Goal: Purchase product/service

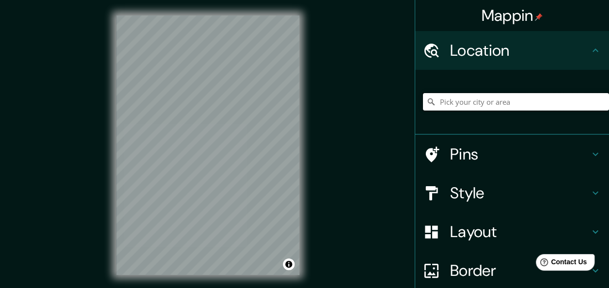
click at [458, 102] on input "Pick your city or area" at bounding box center [516, 101] width 186 height 17
click at [507, 101] on input "[GEOGRAPHIC_DATA], [GEOGRAPHIC_DATA], [GEOGRAPHIC_DATA]" at bounding box center [516, 101] width 186 height 17
paste input "666 [GEOGRAPHIC_DATA]. Marfil,Gto."
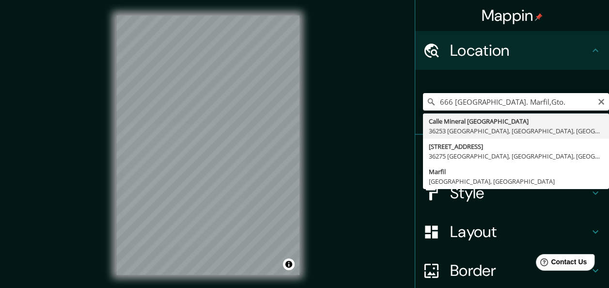
type input "[GEOGRAPHIC_DATA], [GEOGRAPHIC_DATA], [GEOGRAPHIC_DATA]"
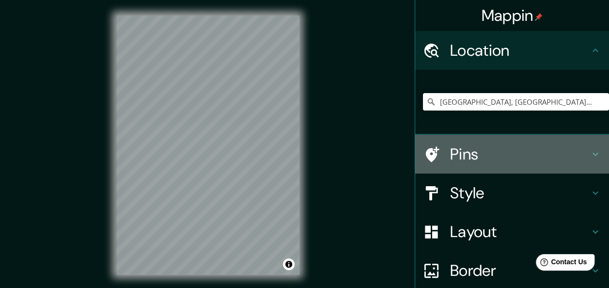
click at [459, 139] on div "Pins" at bounding box center [512, 154] width 194 height 39
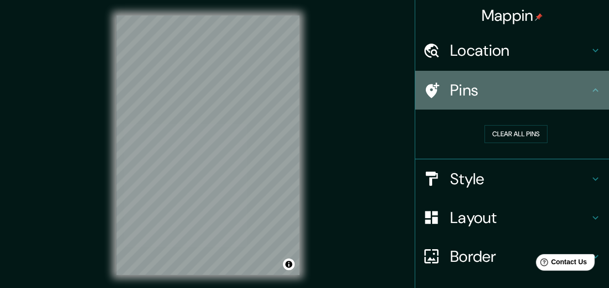
click at [504, 94] on h4 "Pins" at bounding box center [519, 89] width 139 height 19
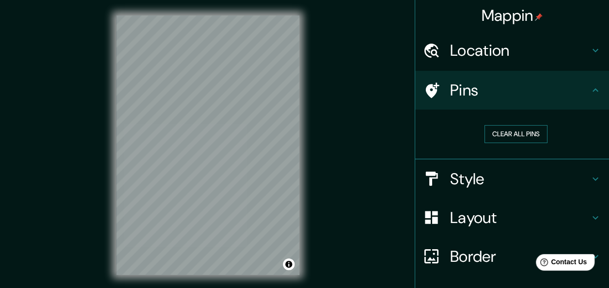
click at [490, 137] on button "Clear all pins" at bounding box center [515, 134] width 63 height 18
click at [460, 174] on h4 "Style" at bounding box center [519, 178] width 139 height 19
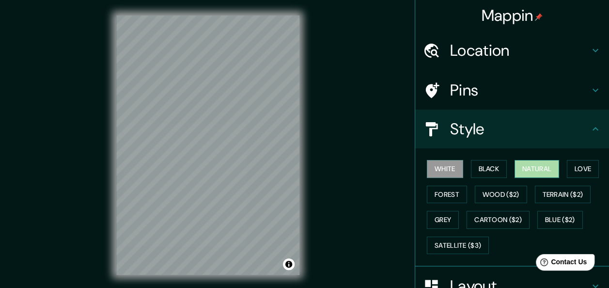
click at [536, 171] on button "Natural" at bounding box center [536, 169] width 45 height 18
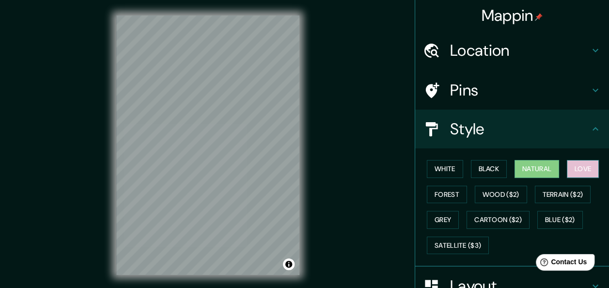
click at [588, 168] on button "Love" at bounding box center [582, 169] width 32 height 18
click at [140, 287] on html "Mappin Location [GEOGRAPHIC_DATA], [GEOGRAPHIC_DATA], [GEOGRAPHIC_DATA] Pins St…" at bounding box center [304, 144] width 609 height 288
click at [91, 250] on div "Mappin Location [GEOGRAPHIC_DATA], [GEOGRAPHIC_DATA], [GEOGRAPHIC_DATA] Pins St…" at bounding box center [304, 152] width 609 height 305
click at [384, 55] on div "Mappin Location [GEOGRAPHIC_DATA], [GEOGRAPHIC_DATA], [GEOGRAPHIC_DATA] Pins St…" at bounding box center [304, 152] width 609 height 305
click at [189, 0] on html "Mappin Location [GEOGRAPHIC_DATA], [GEOGRAPHIC_DATA], [GEOGRAPHIC_DATA] Pins St…" at bounding box center [304, 144] width 609 height 288
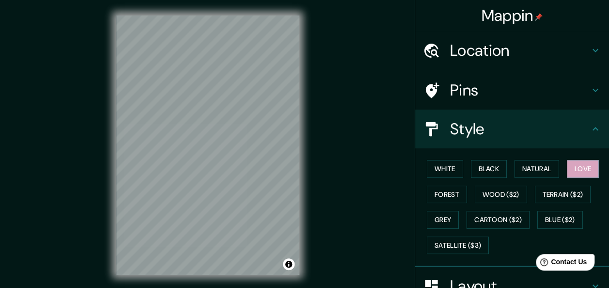
click at [199, 287] on html "Mappin Location [GEOGRAPHIC_DATA], [GEOGRAPHIC_DATA], [GEOGRAPHIC_DATA] Pins St…" at bounding box center [304, 144] width 609 height 288
click at [457, 243] on button "Satellite ($3)" at bounding box center [457, 245] width 62 height 18
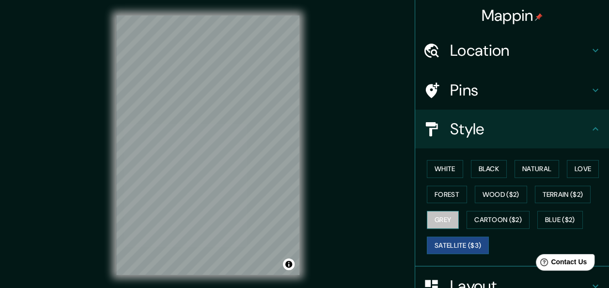
click at [446, 216] on button "Grey" at bounding box center [442, 220] width 32 height 18
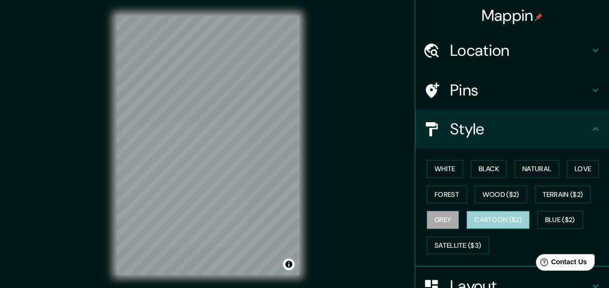
click at [491, 224] on button "Cartoon ($2)" at bounding box center [497, 220] width 63 height 18
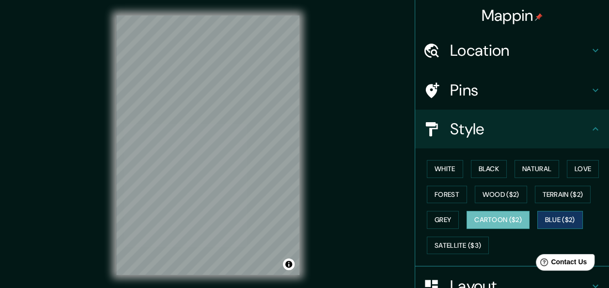
click at [549, 220] on button "Blue ($2)" at bounding box center [560, 220] width 46 height 18
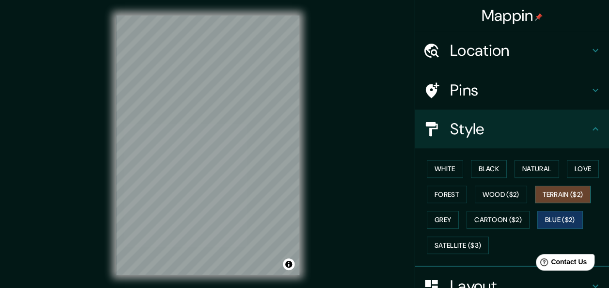
click at [561, 196] on button "Terrain ($2)" at bounding box center [562, 194] width 56 height 18
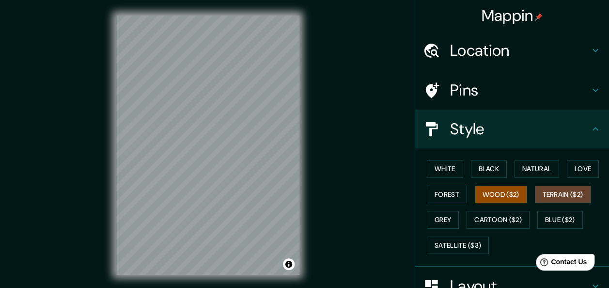
click at [493, 200] on button "Wood ($2)" at bounding box center [500, 194] width 52 height 18
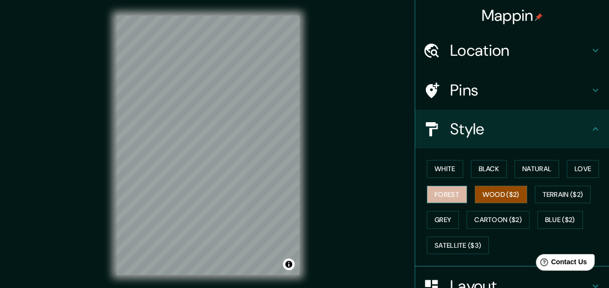
click at [434, 188] on button "Forest" at bounding box center [446, 194] width 40 height 18
click at [478, 86] on h4 "Pins" at bounding box center [519, 89] width 139 height 19
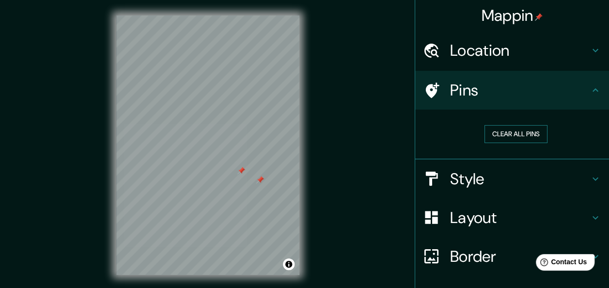
click at [501, 134] on button "Clear all pins" at bounding box center [515, 134] width 63 height 18
click at [450, 260] on h4 "Border" at bounding box center [519, 255] width 139 height 19
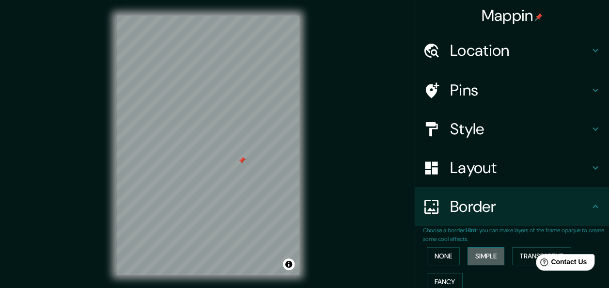
click at [485, 252] on button "Simple" at bounding box center [485, 256] width 37 height 18
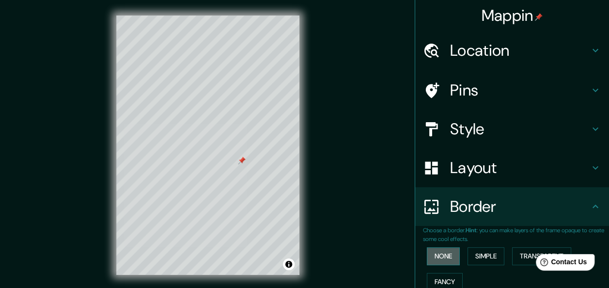
click at [429, 254] on button "None" at bounding box center [442, 256] width 33 height 18
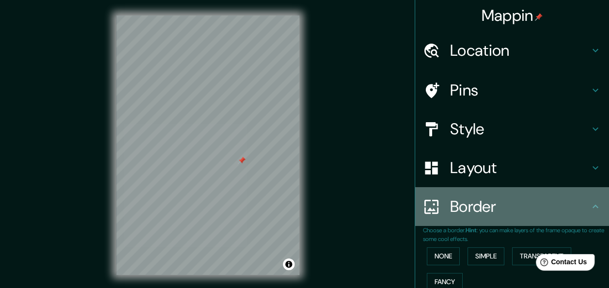
click at [525, 199] on h4 "Border" at bounding box center [519, 206] width 139 height 19
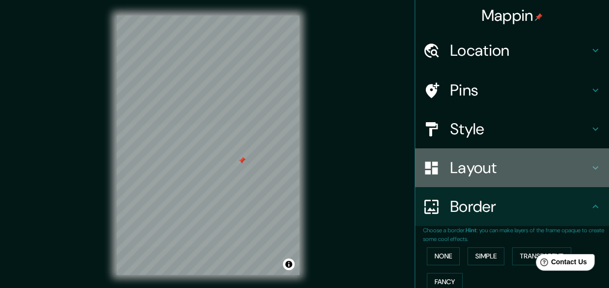
click at [511, 174] on h4 "Layout" at bounding box center [519, 167] width 139 height 19
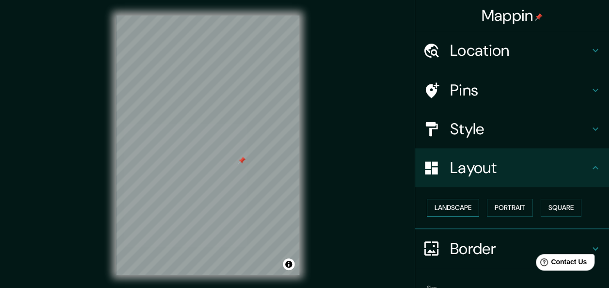
click at [464, 207] on button "Landscape" at bounding box center [452, 207] width 52 height 18
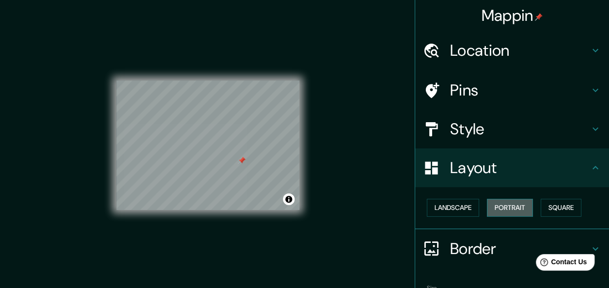
click at [504, 207] on button "Portrait" at bounding box center [510, 207] width 46 height 18
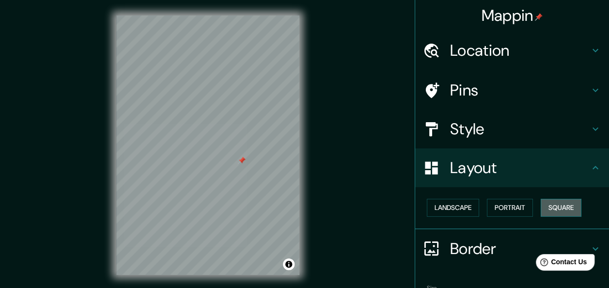
click at [564, 202] on button "Square" at bounding box center [560, 207] width 41 height 18
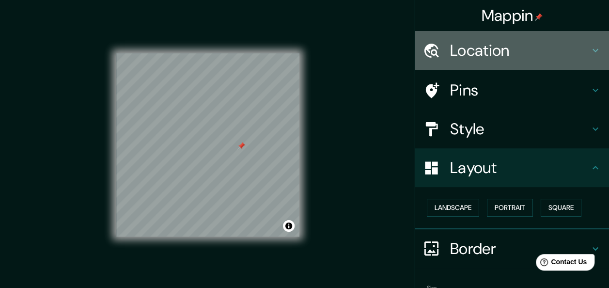
click at [576, 49] on h4 "Location" at bounding box center [519, 50] width 139 height 19
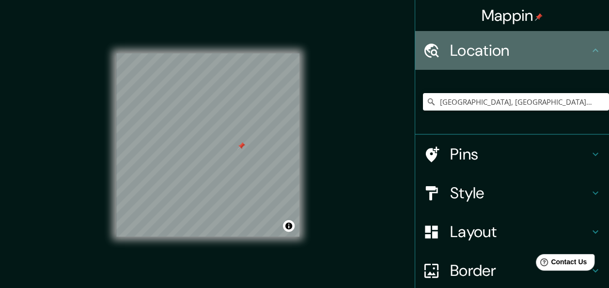
click at [576, 49] on h4 "Location" at bounding box center [519, 50] width 139 height 19
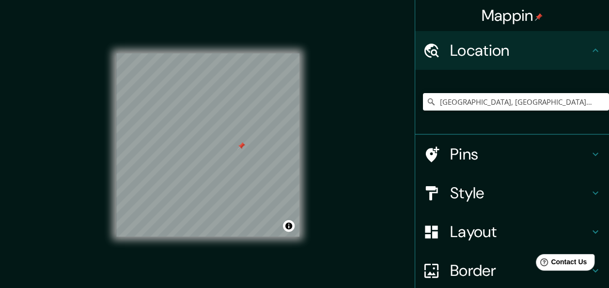
click at [459, 192] on h4 "Style" at bounding box center [519, 192] width 139 height 19
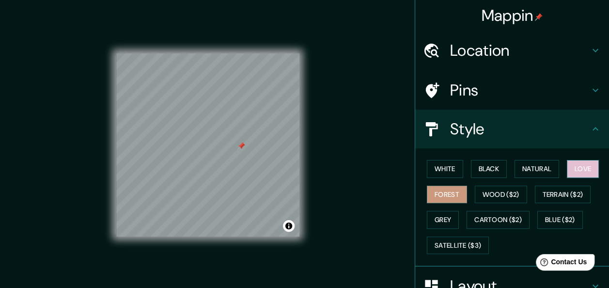
click at [573, 171] on button "Love" at bounding box center [582, 169] width 32 height 18
click at [457, 198] on button "Forest" at bounding box center [446, 194] width 40 height 18
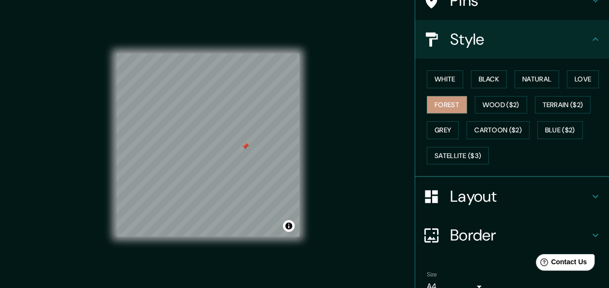
scroll to position [136, 0]
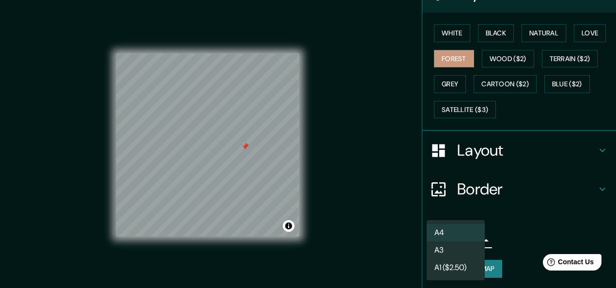
click at [468, 238] on body "Mappin Location [GEOGRAPHIC_DATA], [GEOGRAPHIC_DATA], [GEOGRAPHIC_DATA] Pins St…" at bounding box center [308, 144] width 616 height 288
click at [455, 236] on li "A4" at bounding box center [455, 232] width 58 height 17
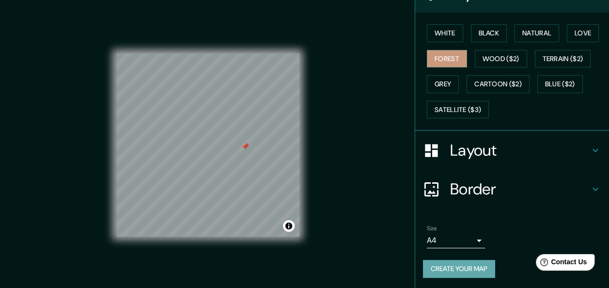
click at [462, 265] on button "Create your map" at bounding box center [459, 268] width 72 height 18
click at [457, 268] on div "Create your map" at bounding box center [512, 268] width 178 height 18
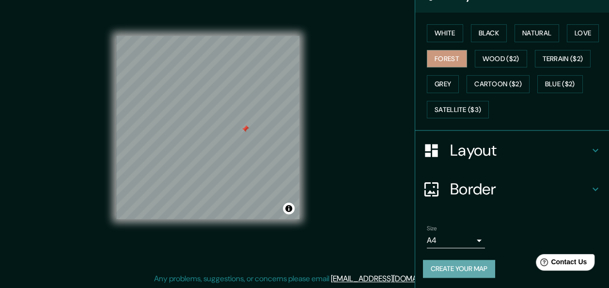
click at [447, 267] on button "Create your map" at bounding box center [459, 268] width 72 height 18
